Goal: Task Accomplishment & Management: Use online tool/utility

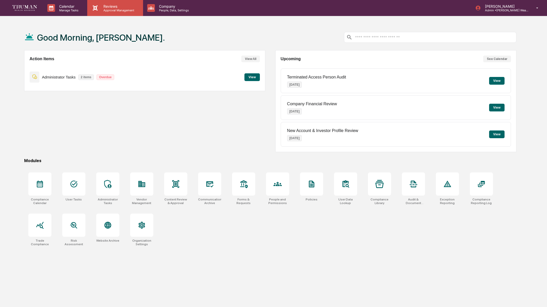
click at [116, 8] on div "Reviews Approval Management" at bounding box center [118, 8] width 38 height 8
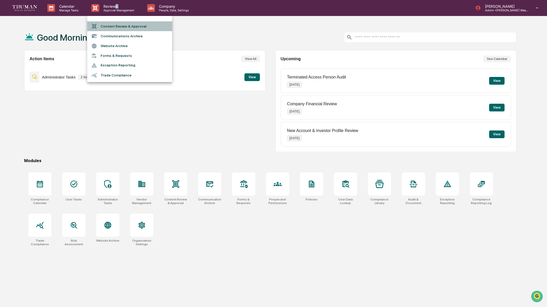
click at [138, 28] on li "Content Review & Approval" at bounding box center [129, 26] width 85 height 10
